Goal: Ask a question

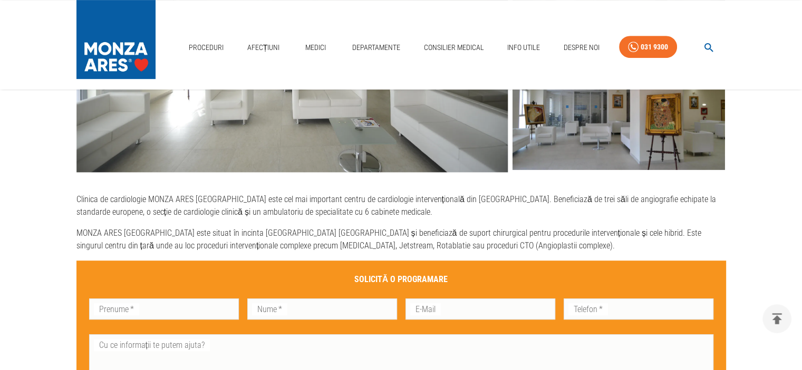
scroll to position [495, 0]
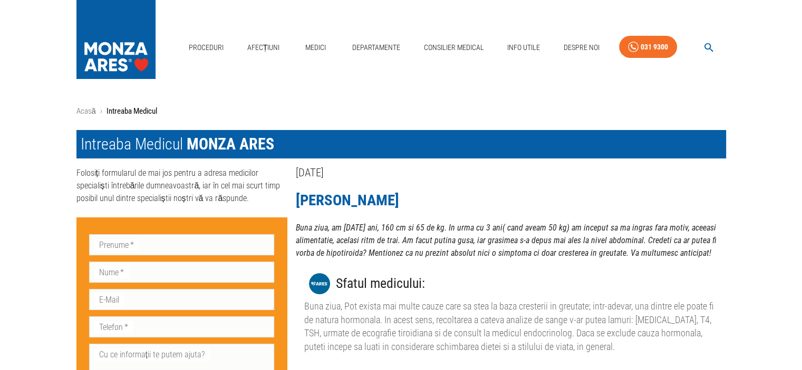
click at [706, 45] on icon "button" at bounding box center [708, 48] width 12 height 12
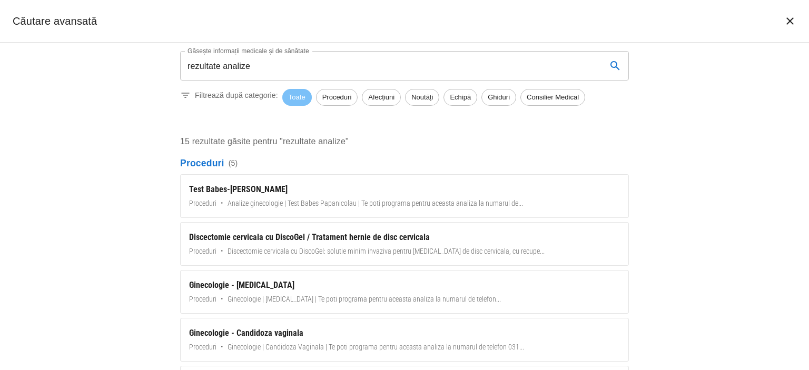
click at [294, 97] on span "Toate" at bounding box center [297, 97] width 30 height 11
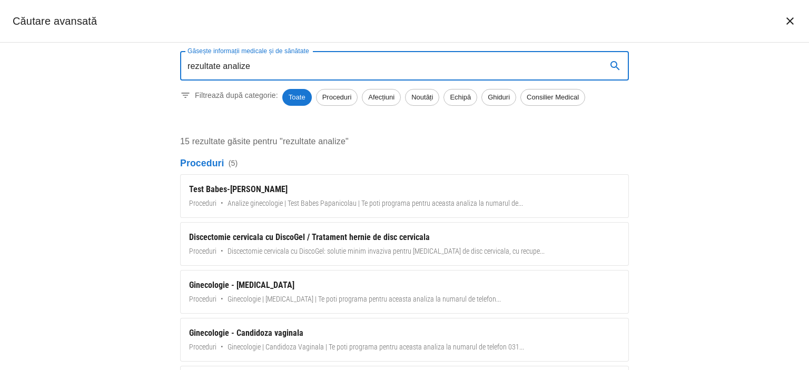
click at [256, 65] on input "rezultate analize" at bounding box center [389, 66] width 418 height 30
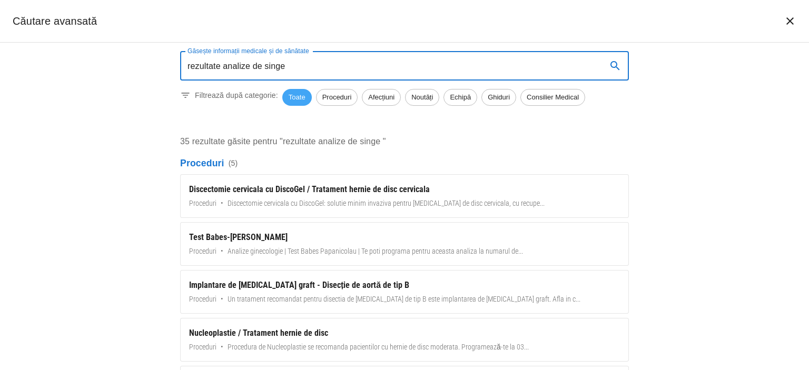
type input "rezultate analize de singe"
click at [295, 96] on span "Toate" at bounding box center [297, 97] width 30 height 11
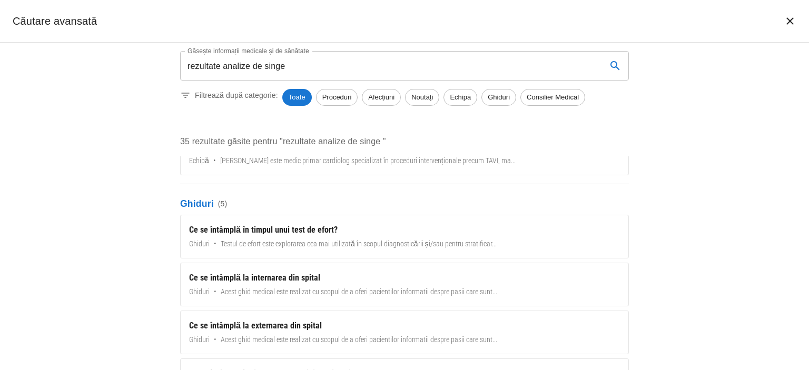
scroll to position [1077, 0]
